Goal: Book appointment/travel/reservation

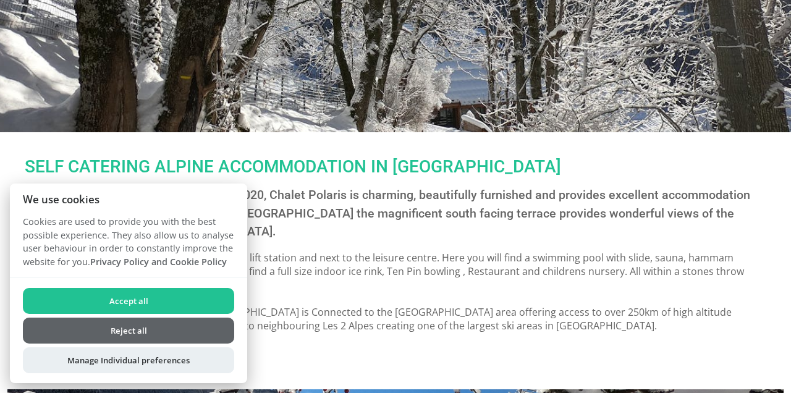
click at [157, 343] on button "Reject all" at bounding box center [128, 330] width 211 height 26
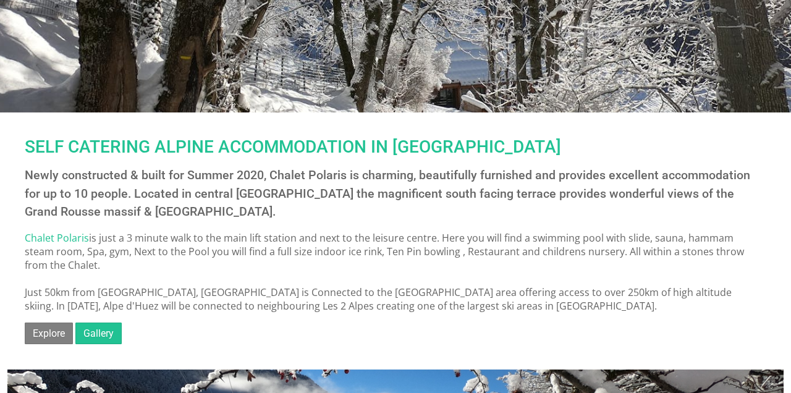
scroll to position [203, 0]
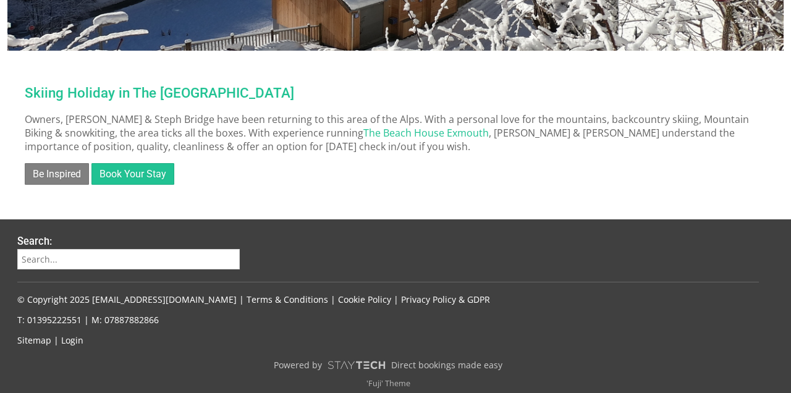
scroll to position [744, 0]
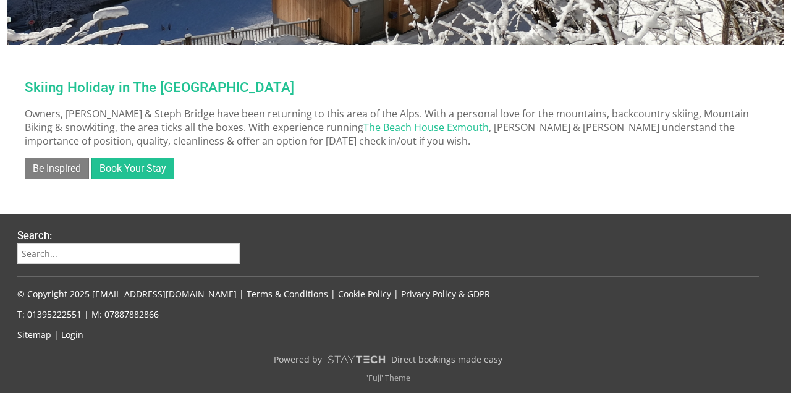
click at [146, 164] on link "Book Your Stay" at bounding box center [132, 168] width 83 height 22
